Goal: Task Accomplishment & Management: Manage account settings

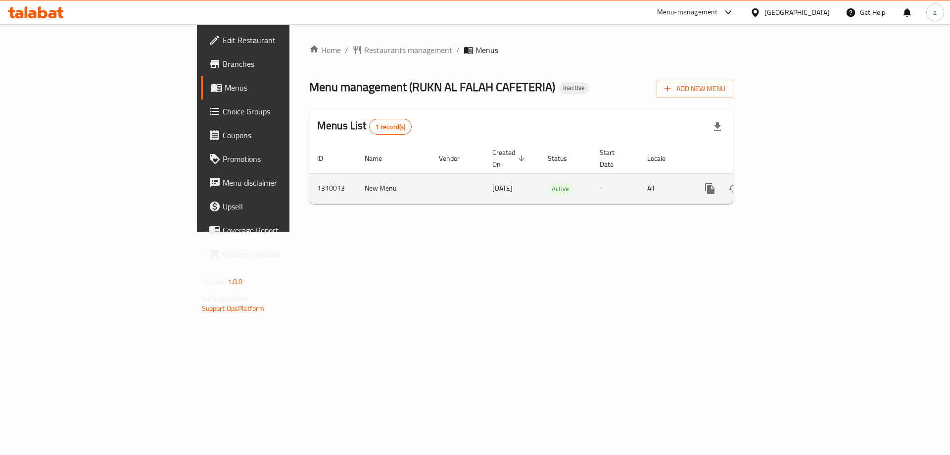
click at [787, 183] on icon "enhanced table" at bounding box center [782, 189] width 12 height 12
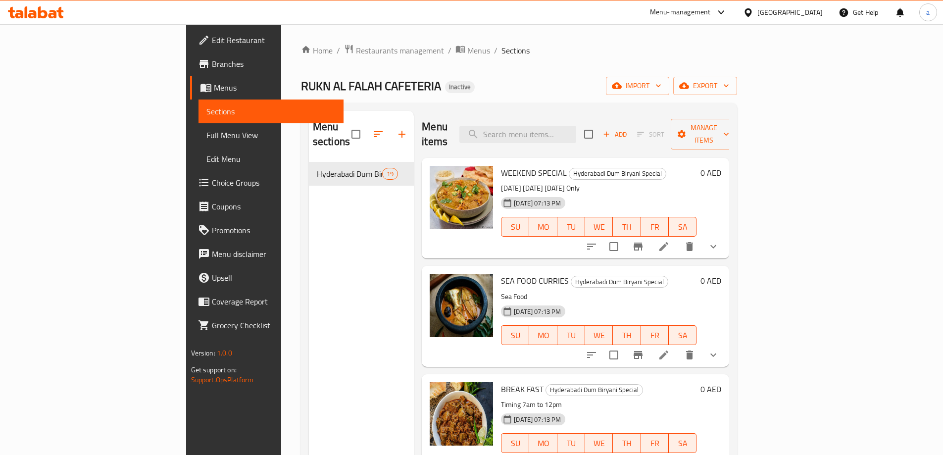
click at [501, 165] on span "WEEKEND SPECIAL" at bounding box center [534, 172] width 66 height 15
copy h6 "WEEKEND SPECIAL"
click at [678, 238] on li at bounding box center [664, 247] width 28 height 18
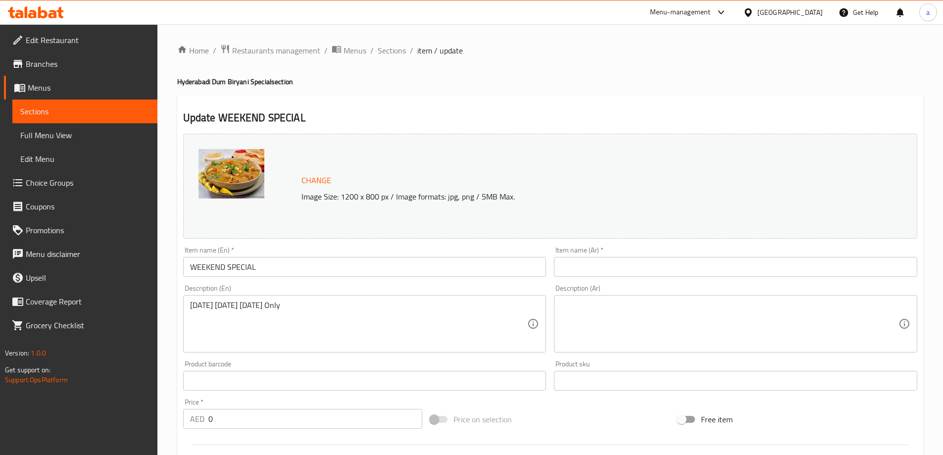
drag, startPoint x: 344, startPoint y: 294, endPoint x: 128, endPoint y: 294, distance: 215.8
click at [209, 293] on div "Description (En) [DATE] [DATE] [DATE] Only Description (En)" at bounding box center [364, 319] width 363 height 68
drag, startPoint x: 358, startPoint y: 296, endPoint x: 221, endPoint y: 308, distance: 138.1
click at [221, 308] on div "[DATE] [DATE] [DATE] Only Description (En)" at bounding box center [364, 323] width 363 height 57
